Goal: Task Accomplishment & Management: Complete application form

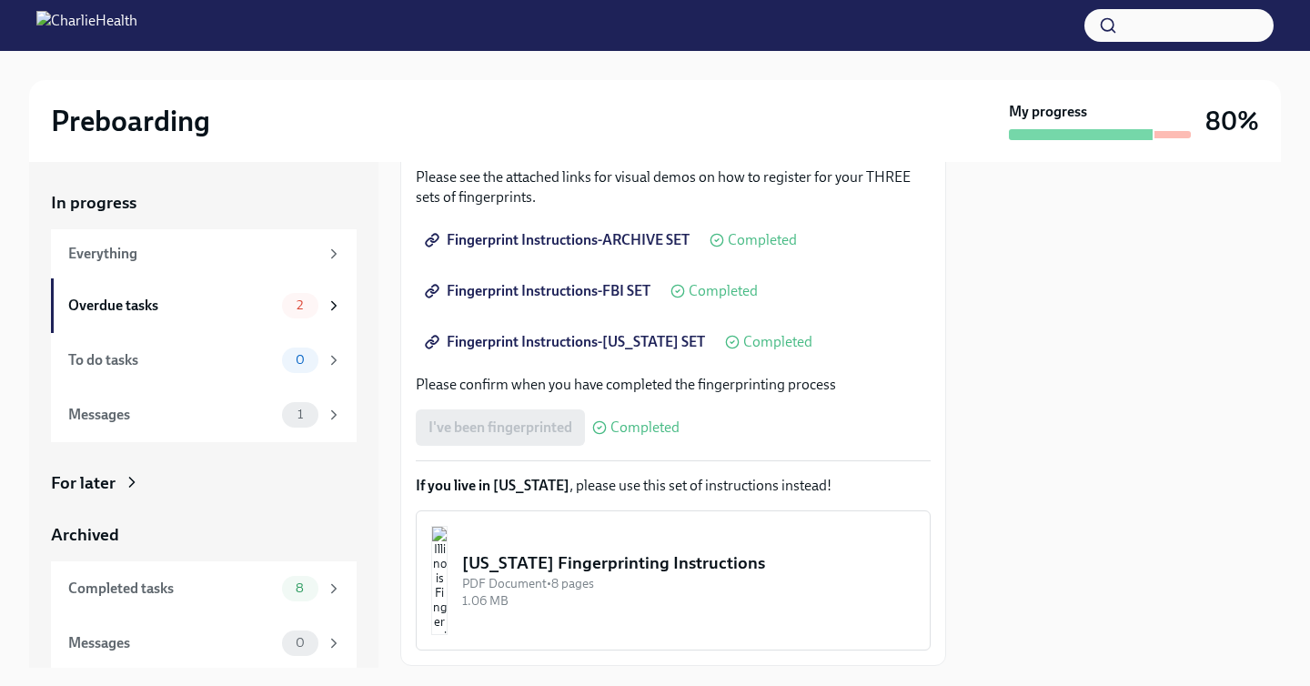
scroll to position [320, 0]
click at [295, 316] on div "2" at bounding box center [300, 305] width 36 height 25
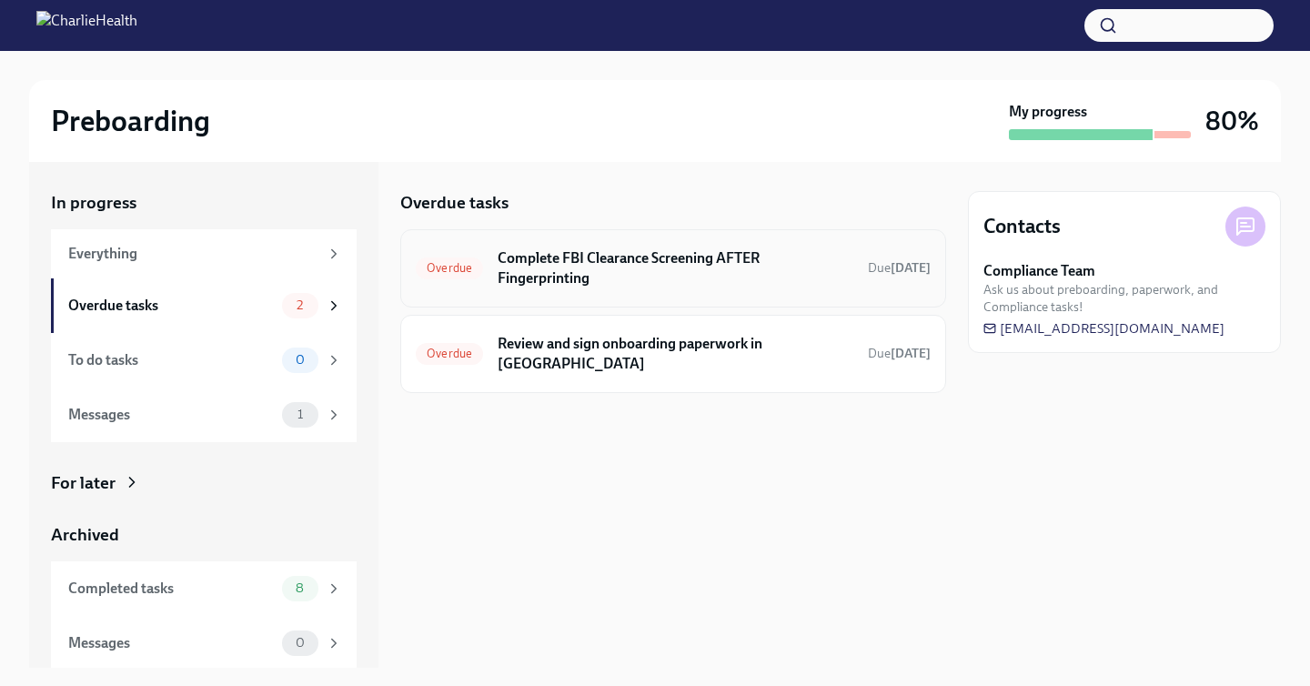
click at [577, 283] on h6 "Complete FBI Clearance Screening AFTER Fingerprinting" at bounding box center [676, 268] width 356 height 40
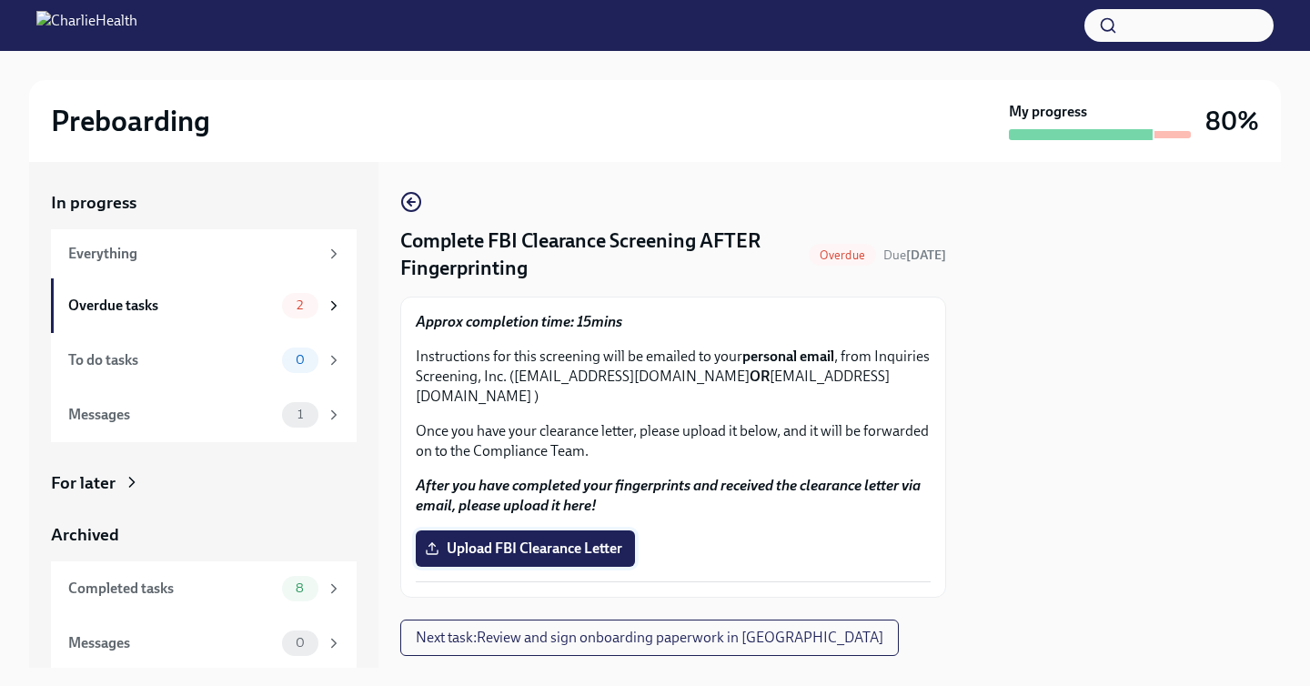
click at [587, 552] on span "Upload FBI Clearance Letter" at bounding box center [525, 548] width 194 height 18
click at [0, 0] on input "Upload FBI Clearance Letter" at bounding box center [0, 0] width 0 height 0
click at [498, 542] on span "Upload FBI Clearance Letter" at bounding box center [525, 548] width 194 height 18
click at [0, 0] on input "Upload FBI Clearance Letter" at bounding box center [0, 0] width 0 height 0
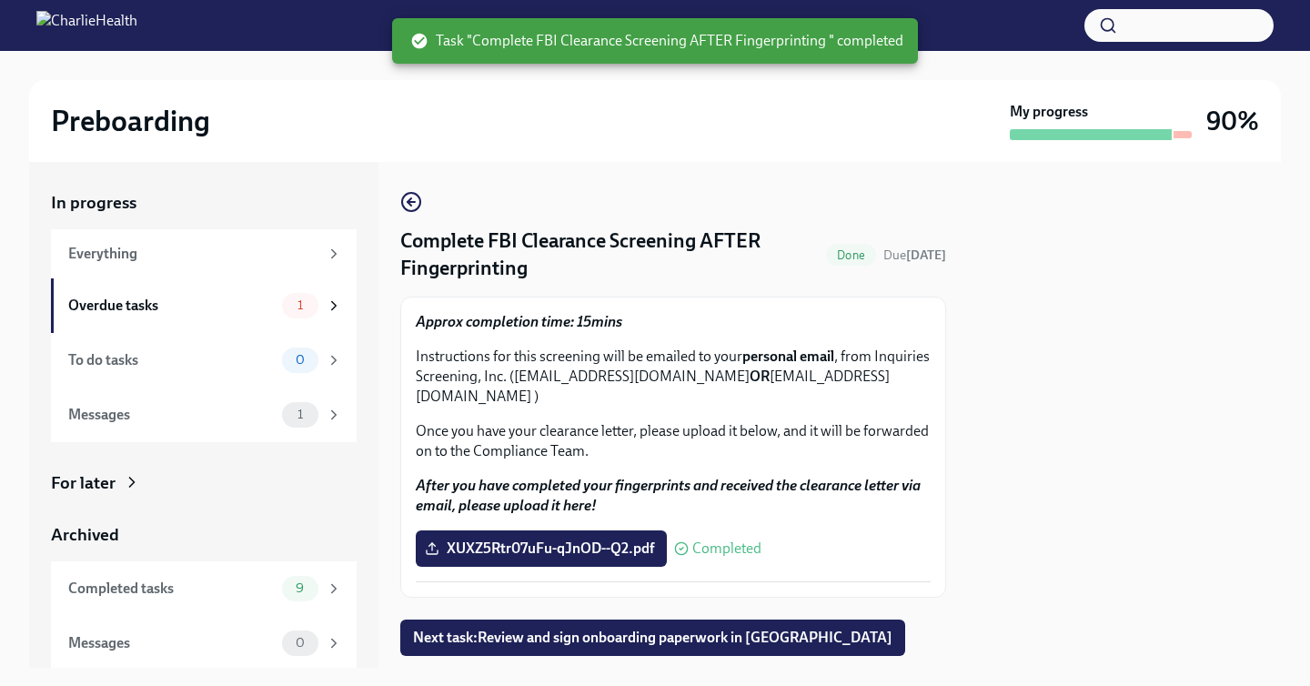
scroll to position [46, 0]
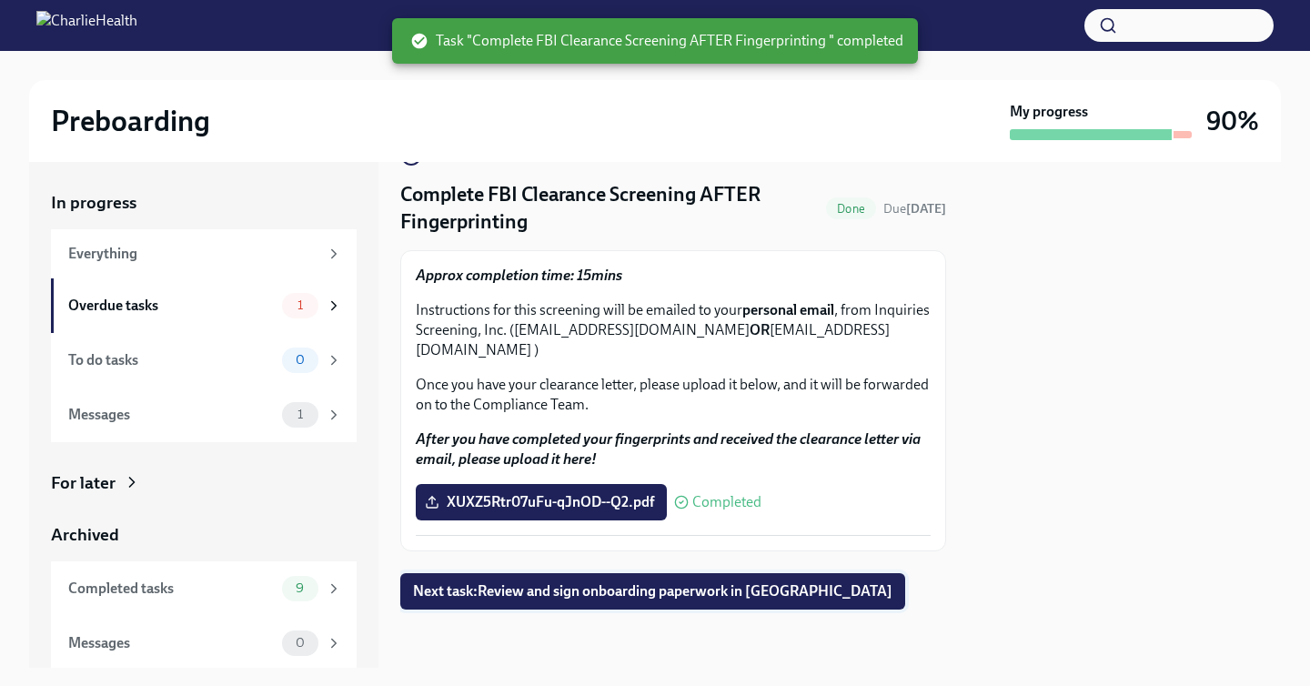
click at [580, 596] on span "Next task : Review and sign onboarding paperwork in UKG" at bounding box center [652, 591] width 479 height 18
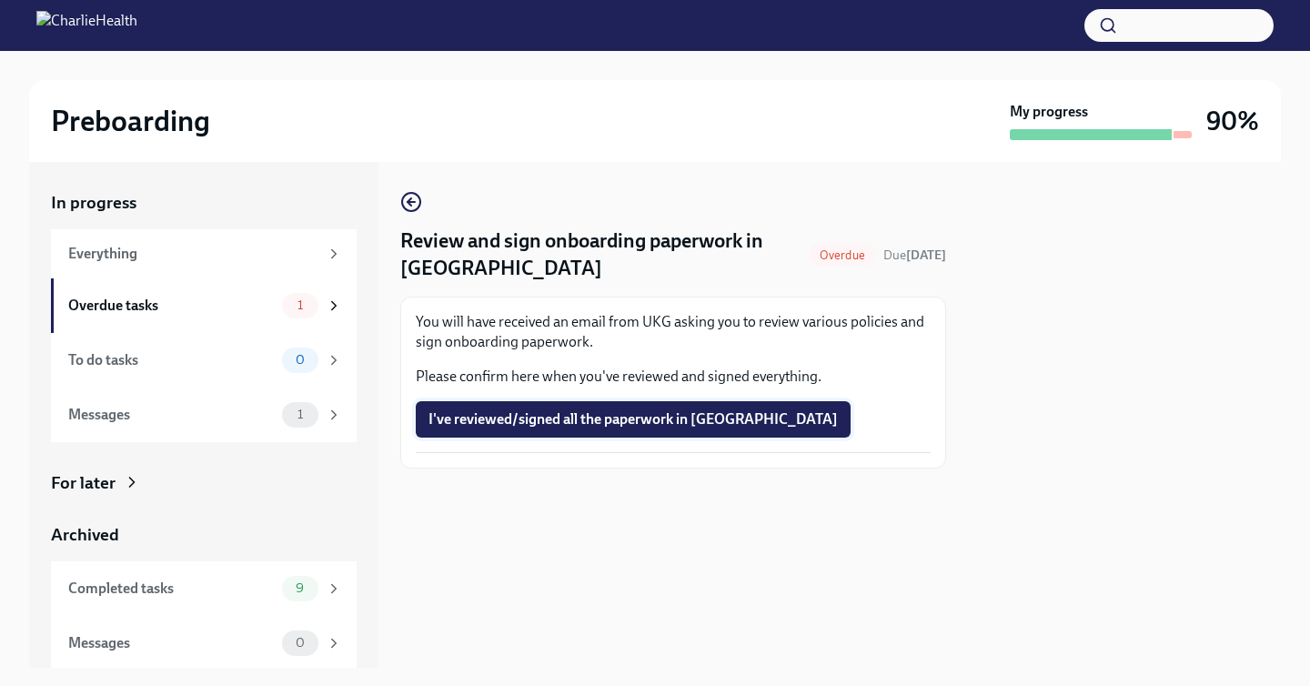
click at [619, 424] on span "I've reviewed/signed all the paperwork in UKG" at bounding box center [632, 419] width 409 height 18
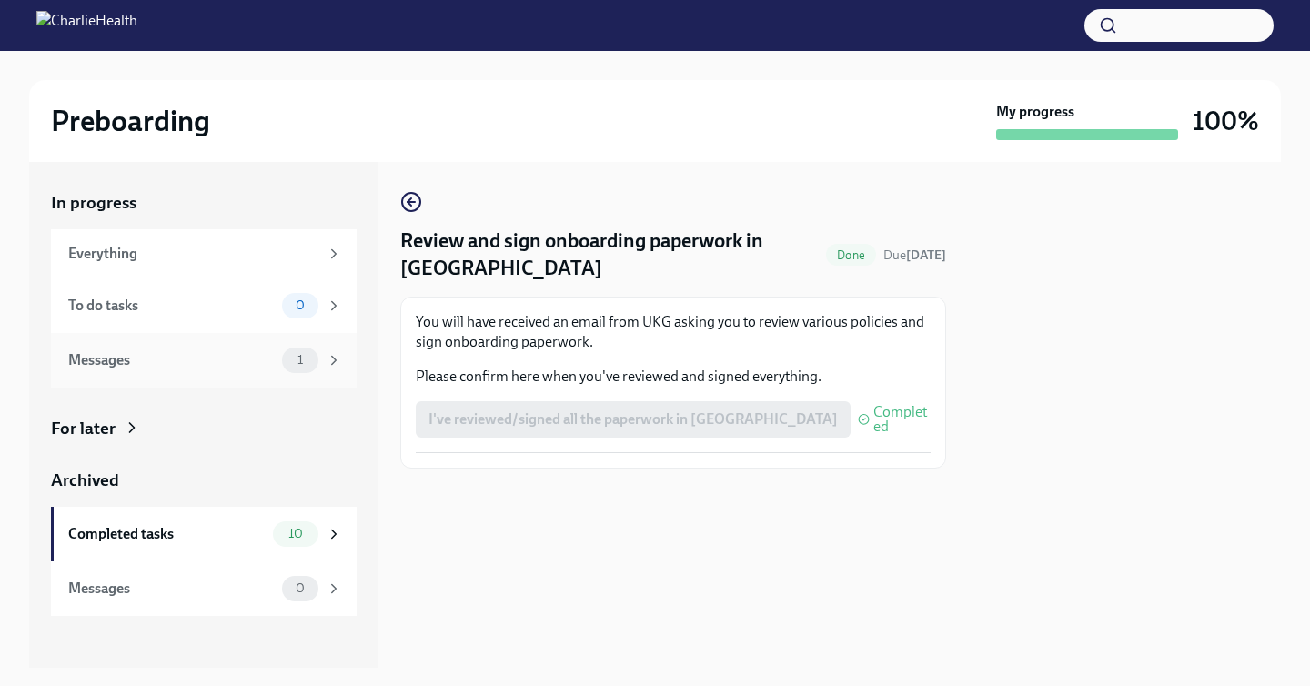
click at [225, 357] on div "Messages" at bounding box center [171, 360] width 206 height 20
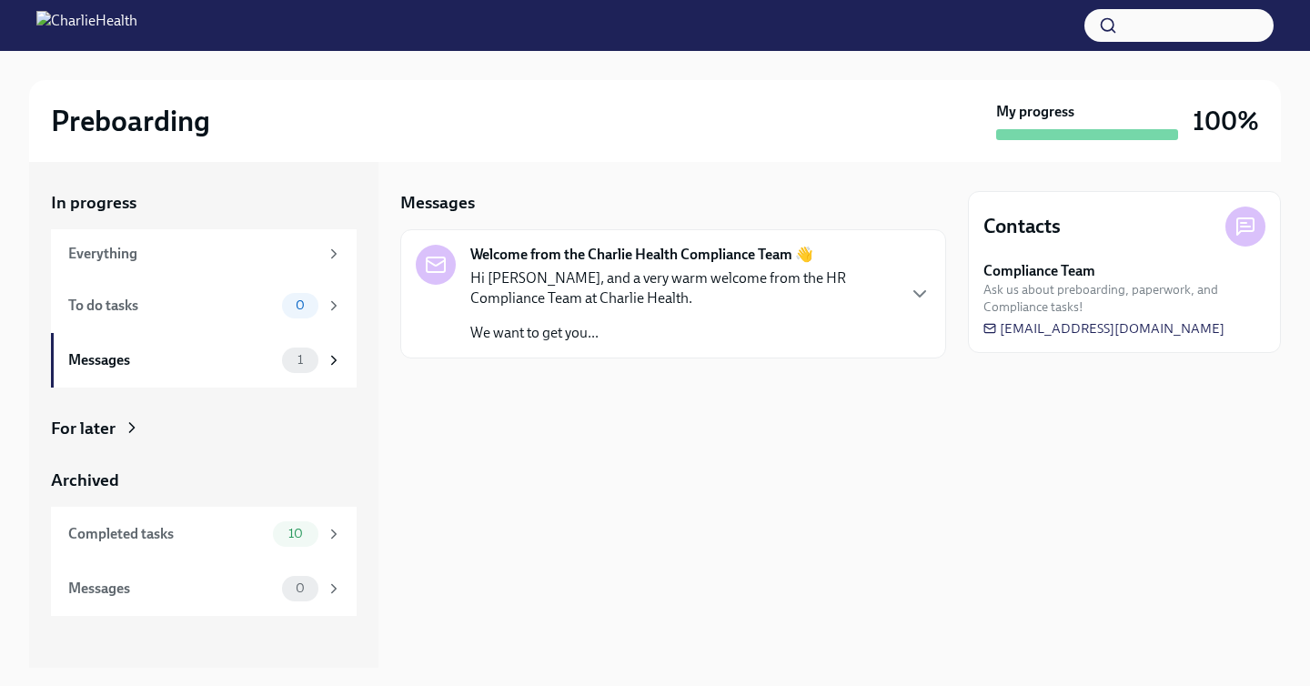
click at [528, 287] on p "Hi Cora, and a very warm welcome from the HR Compliance Team at Charlie Health." at bounding box center [682, 288] width 424 height 40
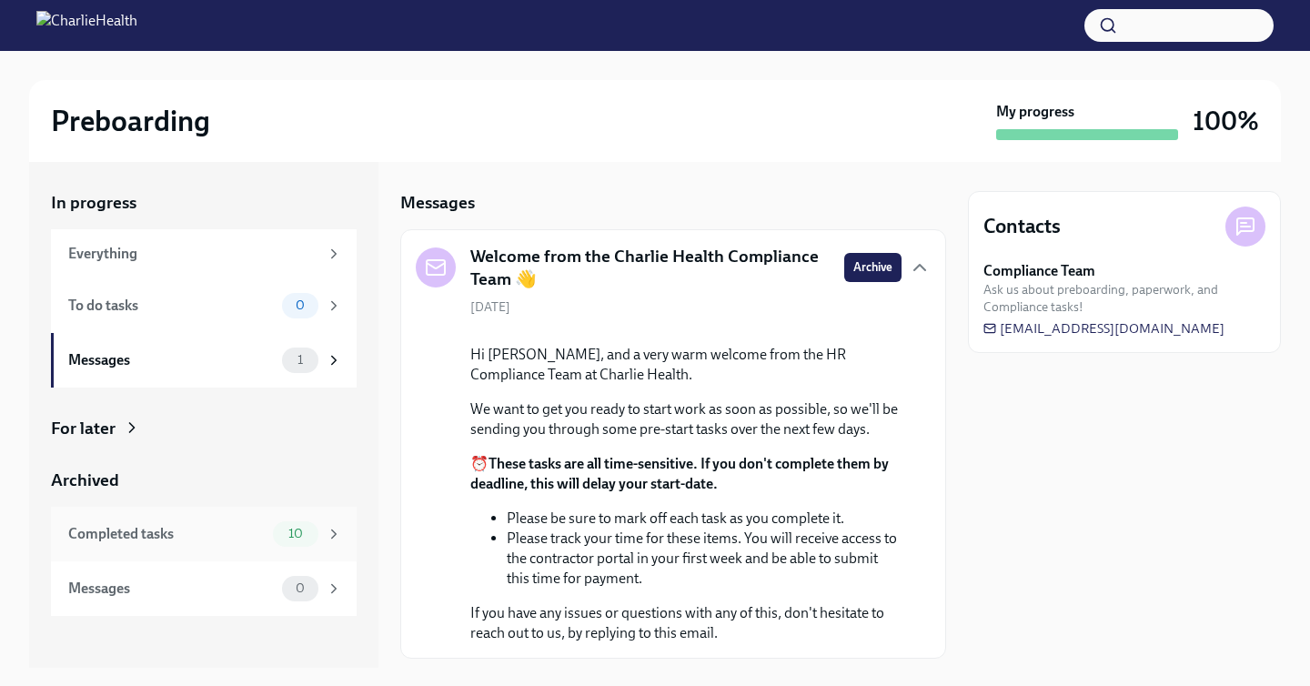
click at [196, 534] on div "Completed tasks" at bounding box center [166, 534] width 197 height 20
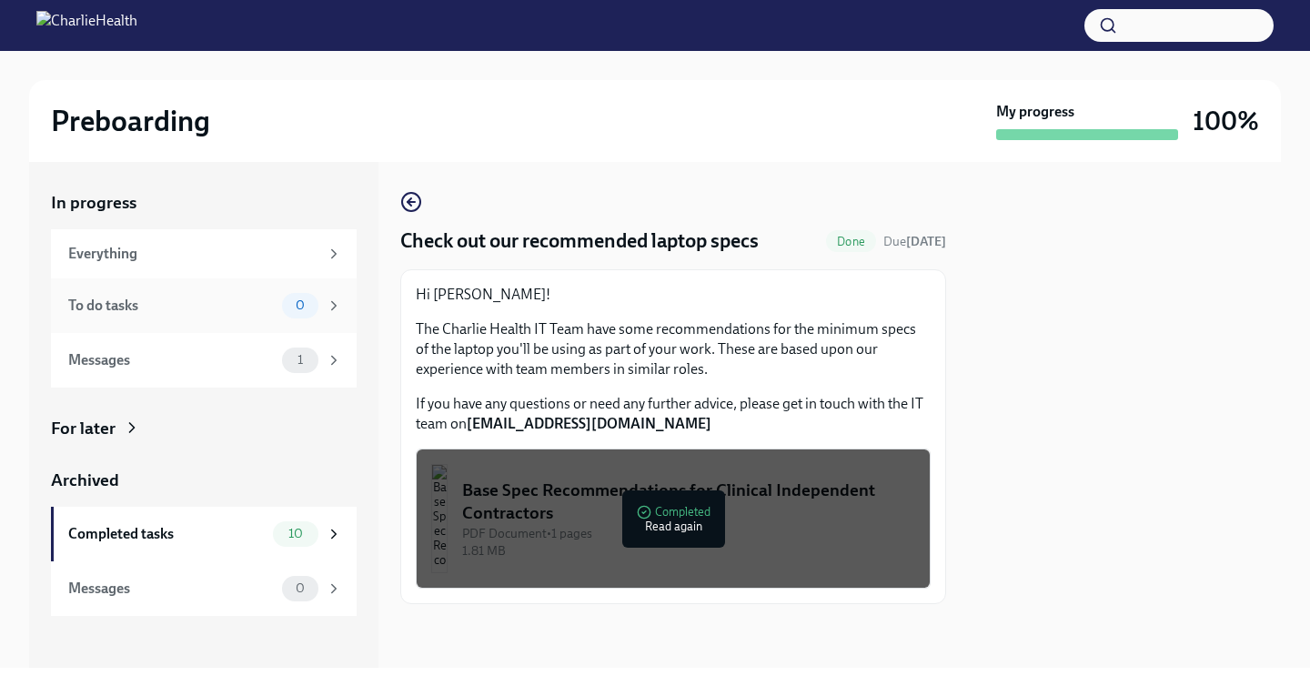
click at [226, 307] on div "To do tasks" at bounding box center [171, 306] width 206 height 20
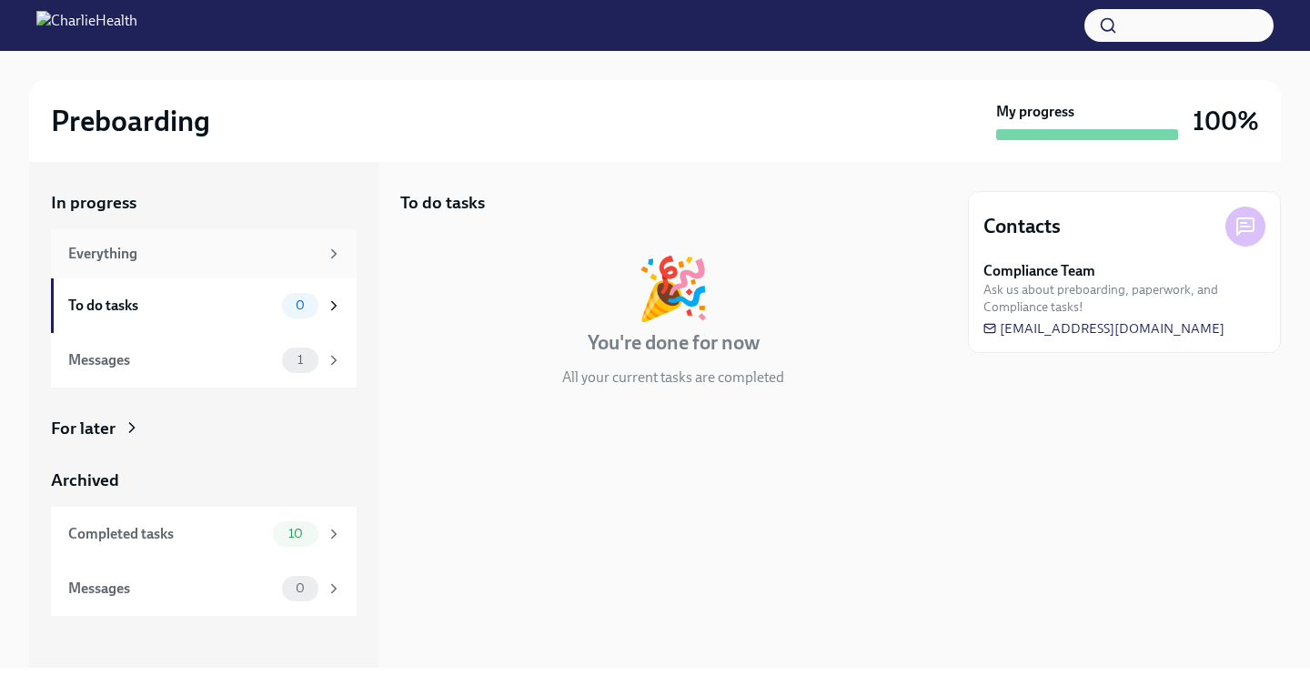
click at [243, 262] on div "Everything" at bounding box center [193, 254] width 250 height 20
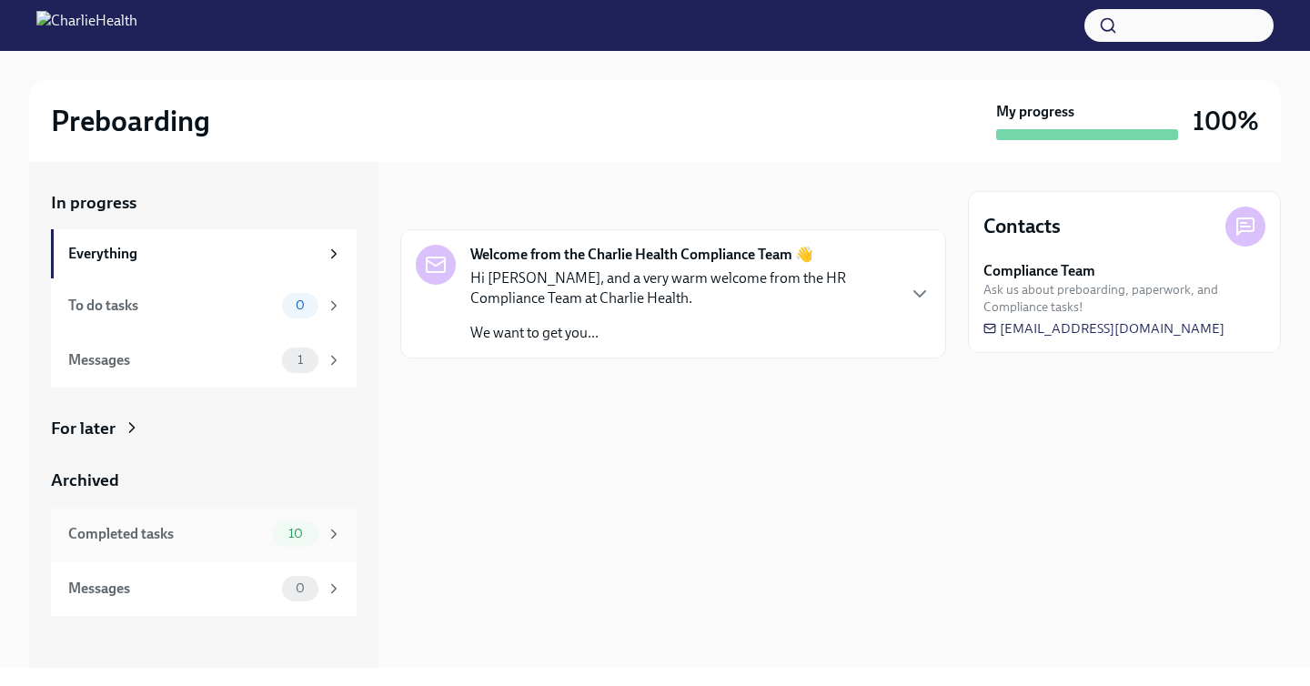
click at [258, 548] on div "Completed tasks 10" at bounding box center [204, 534] width 306 height 55
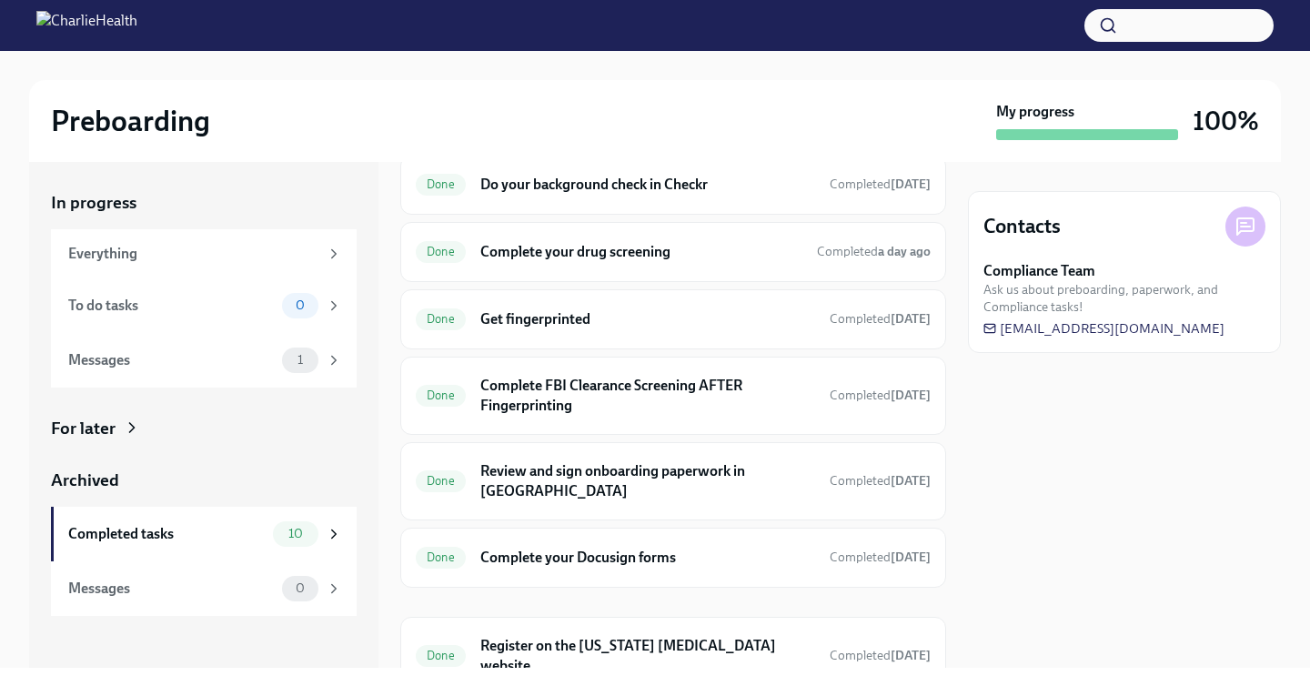
scroll to position [303, 0]
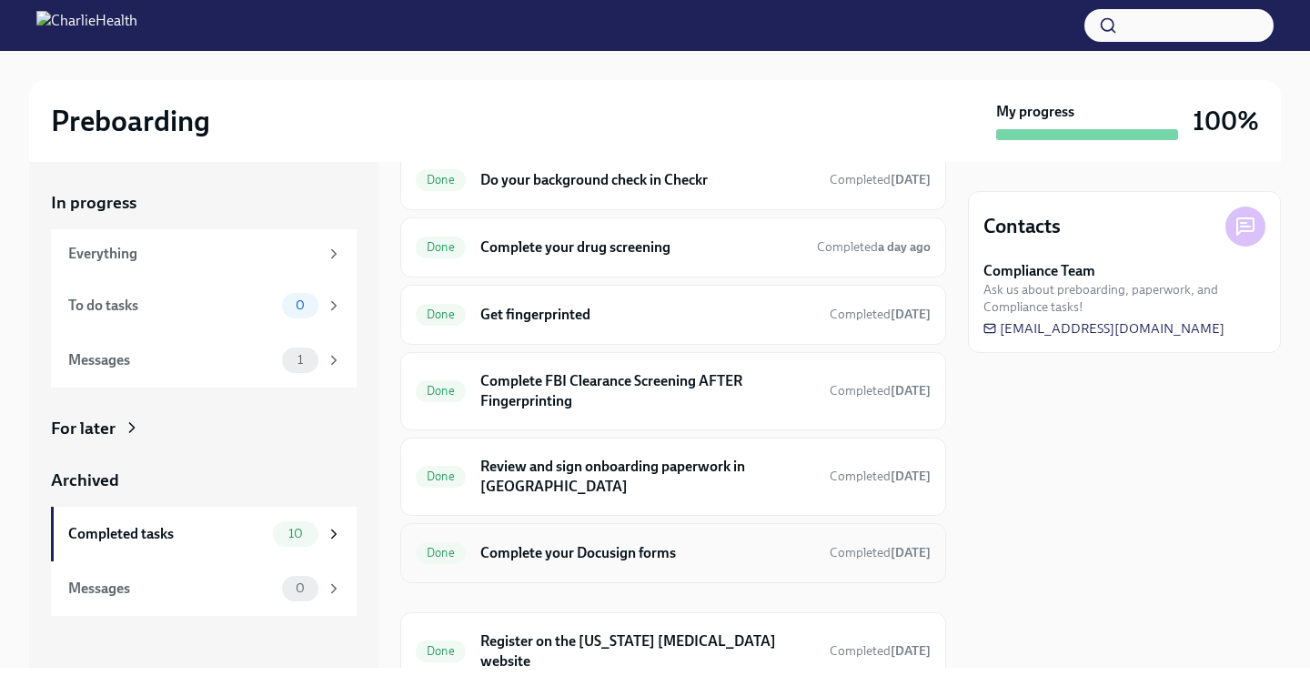
click at [774, 523] on div "Done Complete your Docusign forms Completed Sep 8th" at bounding box center [673, 553] width 546 height 60
click at [655, 543] on h6 "Complete your Docusign forms" at bounding box center [647, 553] width 335 height 20
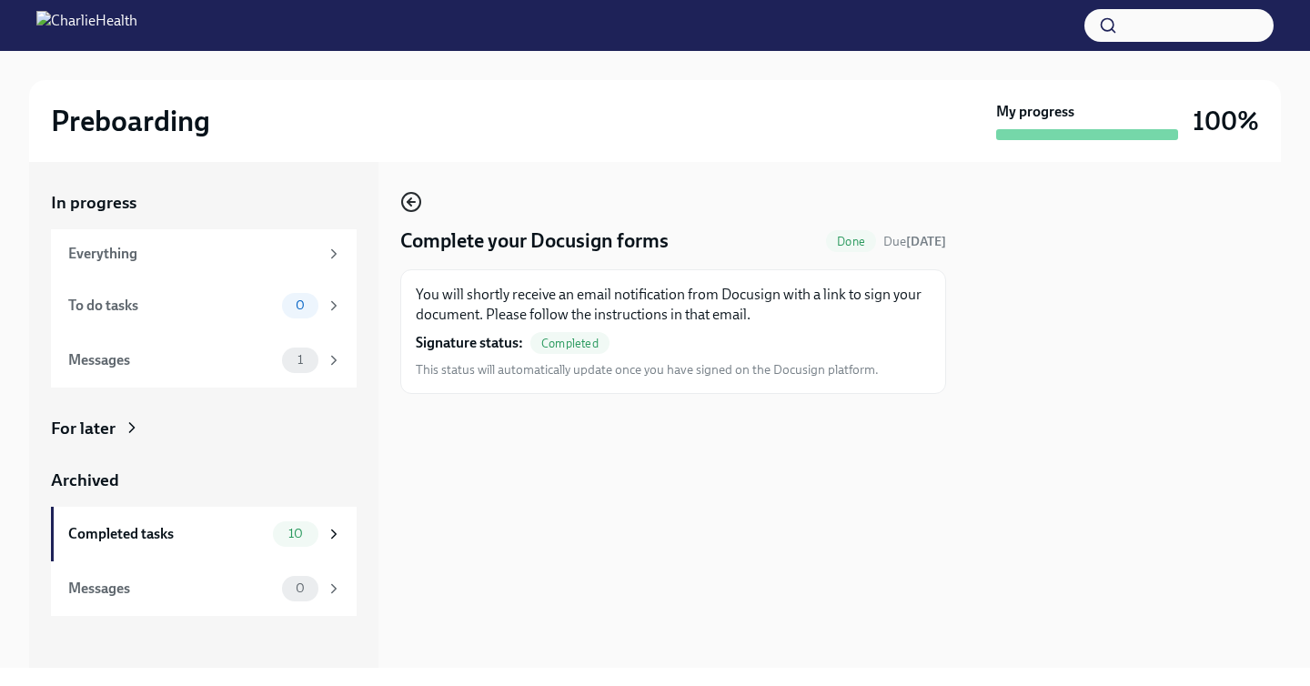
click at [408, 200] on icon "button" at bounding box center [409, 201] width 4 height 7
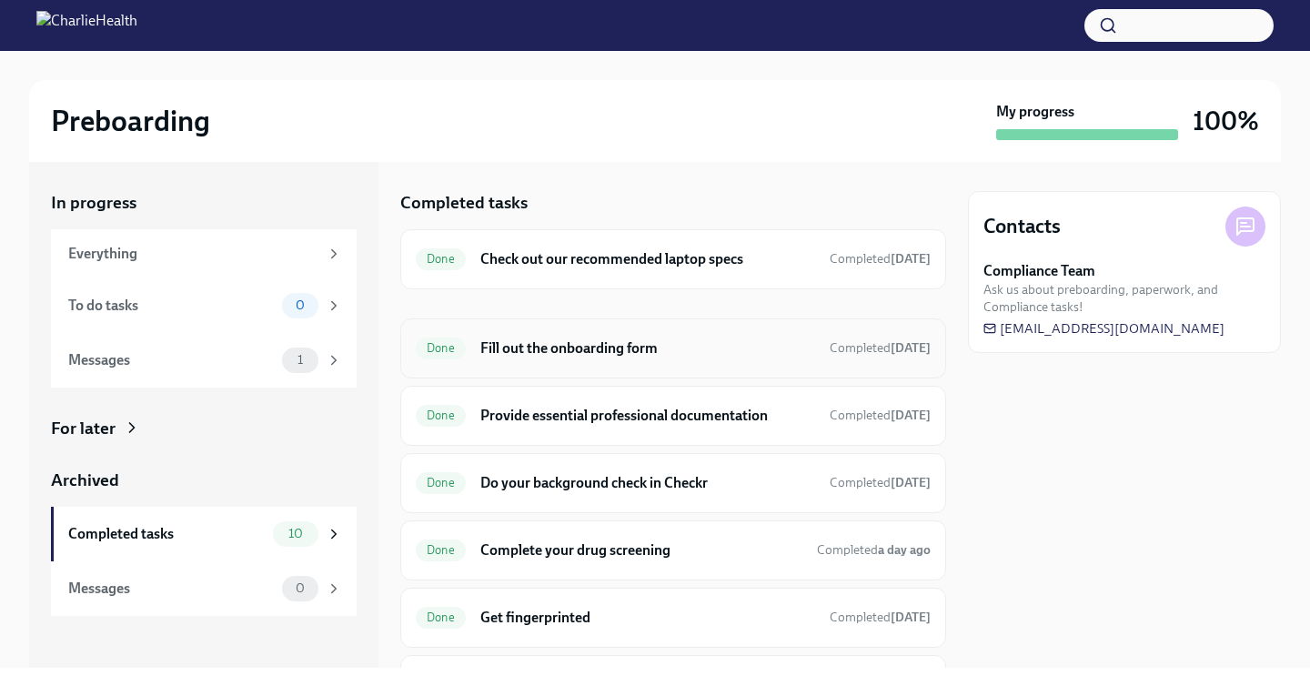
click at [654, 363] on div "Done Fill out the onboarding form Completed Sep 5th" at bounding box center [673, 348] width 546 height 60
click at [646, 344] on h6 "Fill out the onboarding form" at bounding box center [647, 348] width 335 height 20
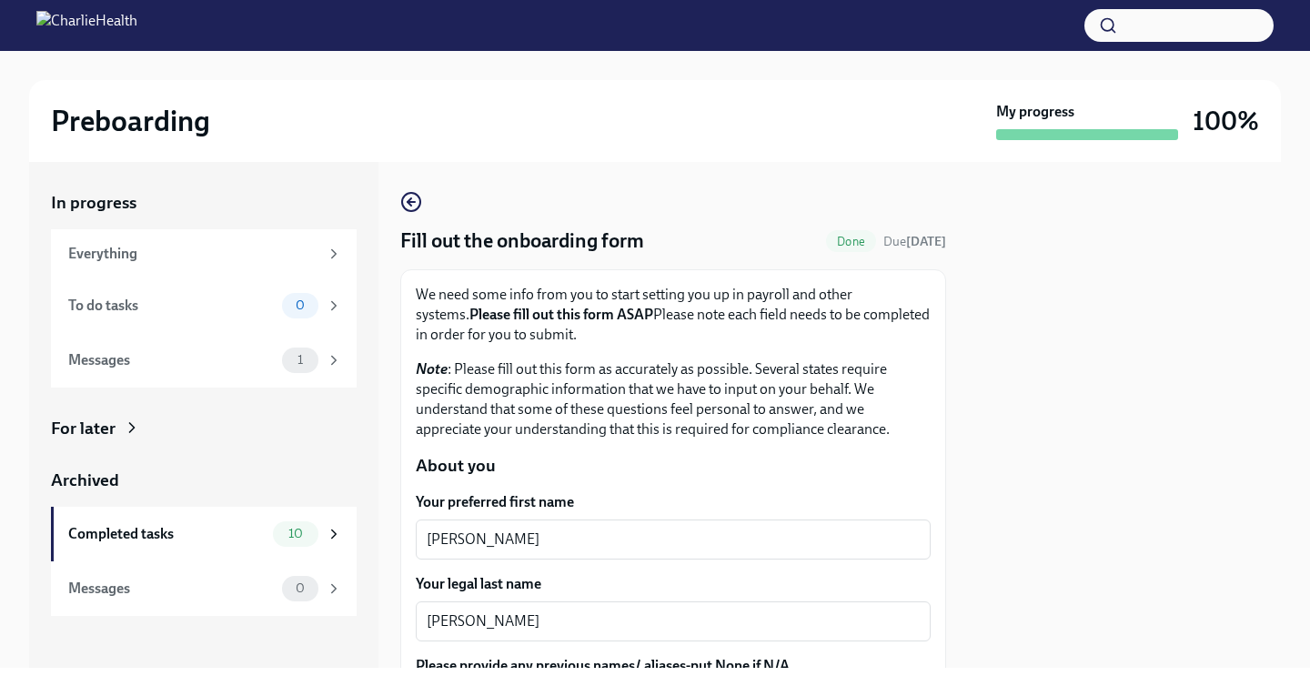
click at [106, 418] on div "For later" at bounding box center [83, 429] width 65 height 24
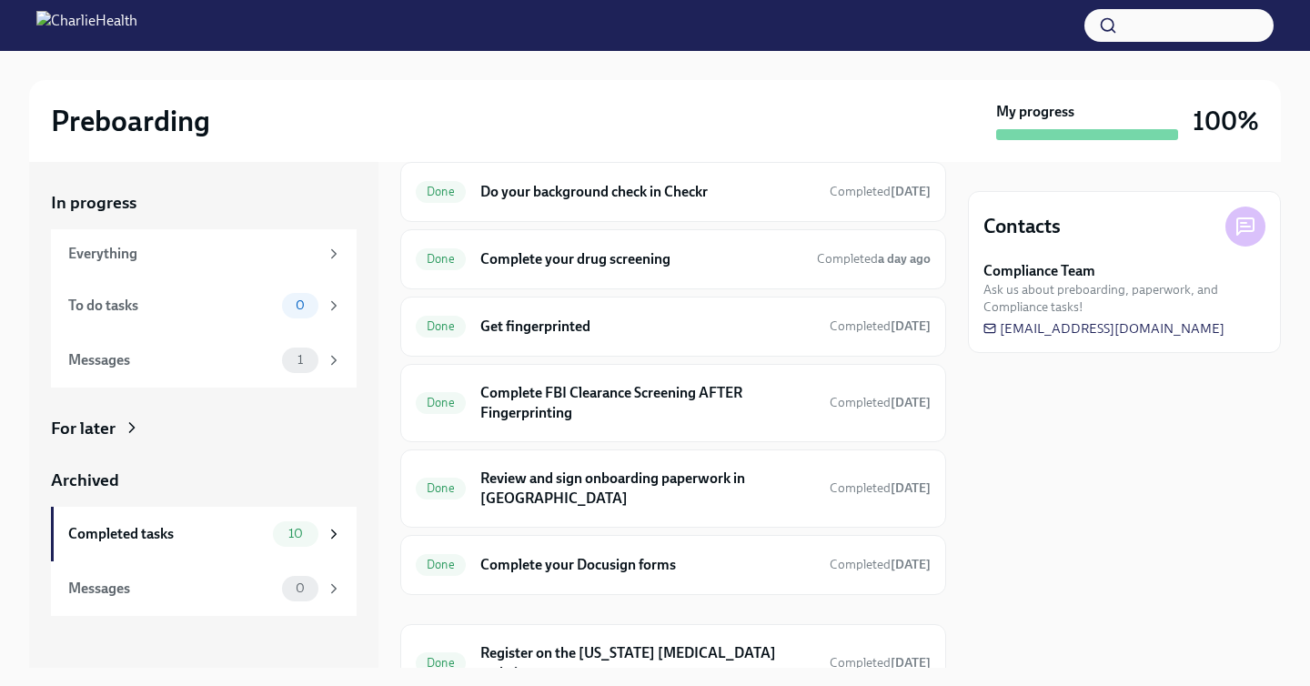
scroll to position [347, 0]
